Goal: Task Accomplishment & Management: Manage account settings

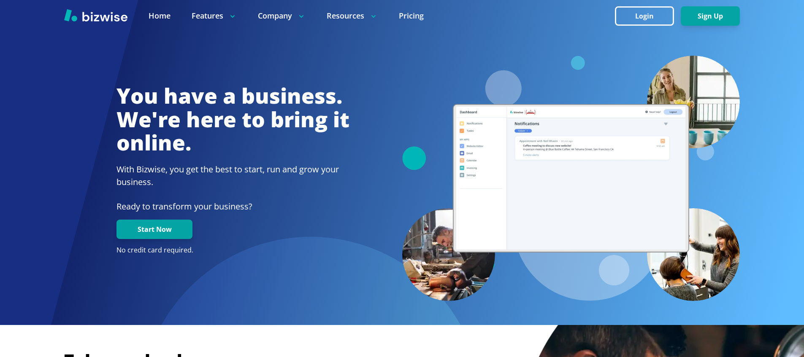
click at [657, 18] on button "Login" at bounding box center [644, 15] width 59 height 19
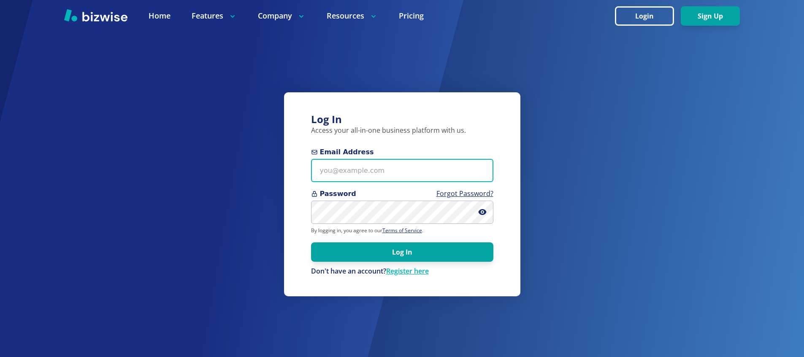
type input "[PERSON_NAME][EMAIL_ADDRESS][DOMAIN_NAME]"
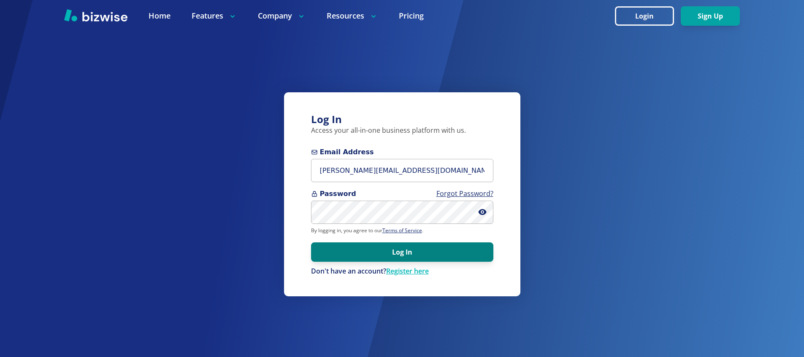
click at [413, 257] on button "Log In" at bounding box center [402, 252] width 182 height 19
